Goal: Task Accomplishment & Management: Manage account settings

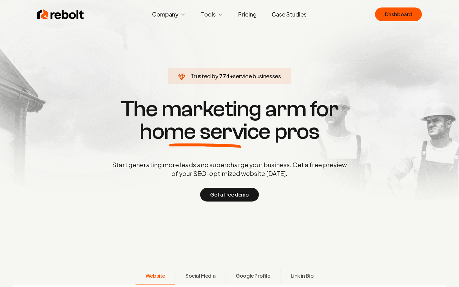
click at [389, 17] on link "Dashboard" at bounding box center [398, 14] width 47 height 14
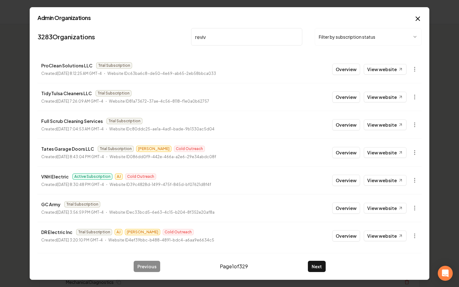
type input "revive"
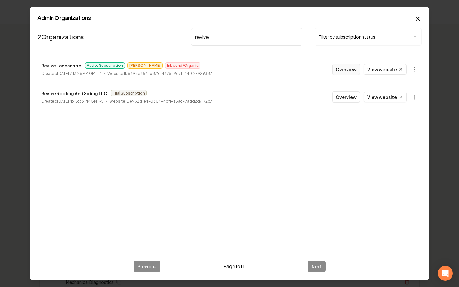
click at [346, 69] on button "Overview" at bounding box center [346, 69] width 28 height 11
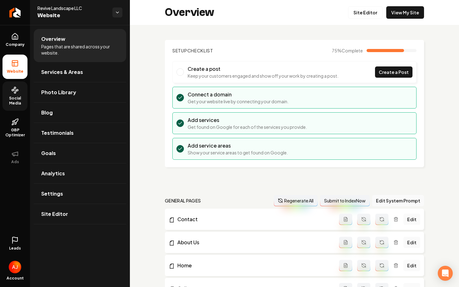
click at [20, 102] on span "Social Media" at bounding box center [14, 101] width 25 height 10
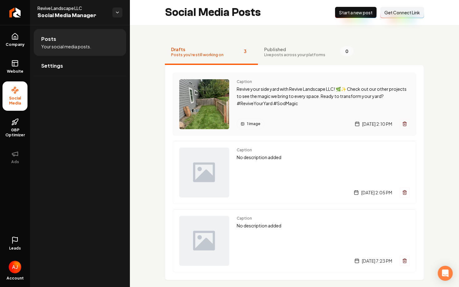
click at [241, 110] on div "Caption Revive your side yard with Revive Landscape LLC! 🌿✨ Check out our other…" at bounding box center [323, 104] width 173 height 50
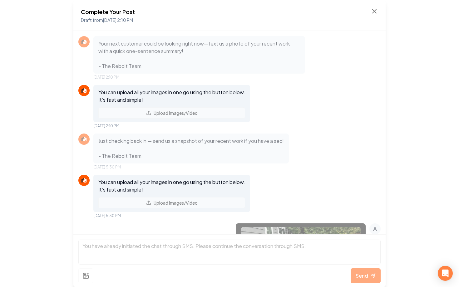
click at [373, 19] on div "Complete Your Post Draft from [DATE] 2:10 PM" at bounding box center [229, 15] width 297 height 16
click at [373, 11] on icon at bounding box center [373, 10] width 7 height 7
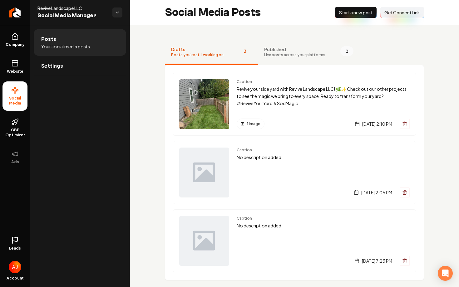
click at [349, 12] on span "Start a new post" at bounding box center [355, 12] width 33 height 6
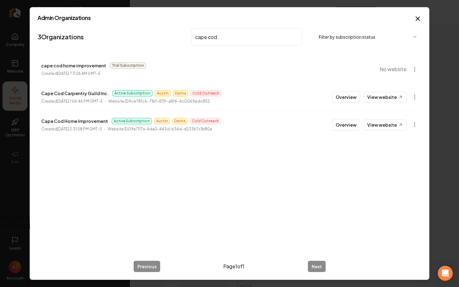
type input "cape cod"
click at [349, 123] on button "Overview" at bounding box center [346, 124] width 28 height 11
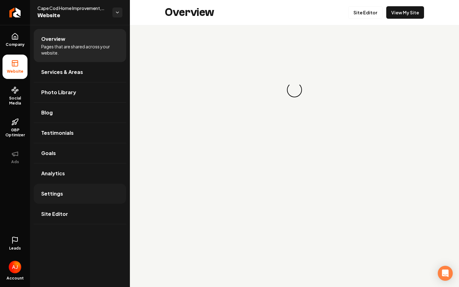
click at [71, 190] on link "Settings" at bounding box center [80, 194] width 92 height 20
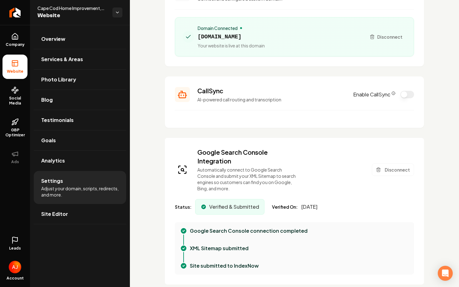
scroll to position [65, 0]
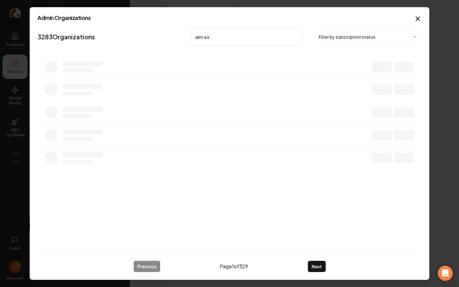
type input "aim ex"
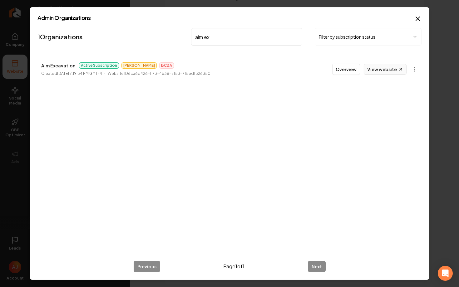
click at [374, 72] on link "View website" at bounding box center [385, 69] width 43 height 11
